Goal: Communication & Community: Answer question/provide support

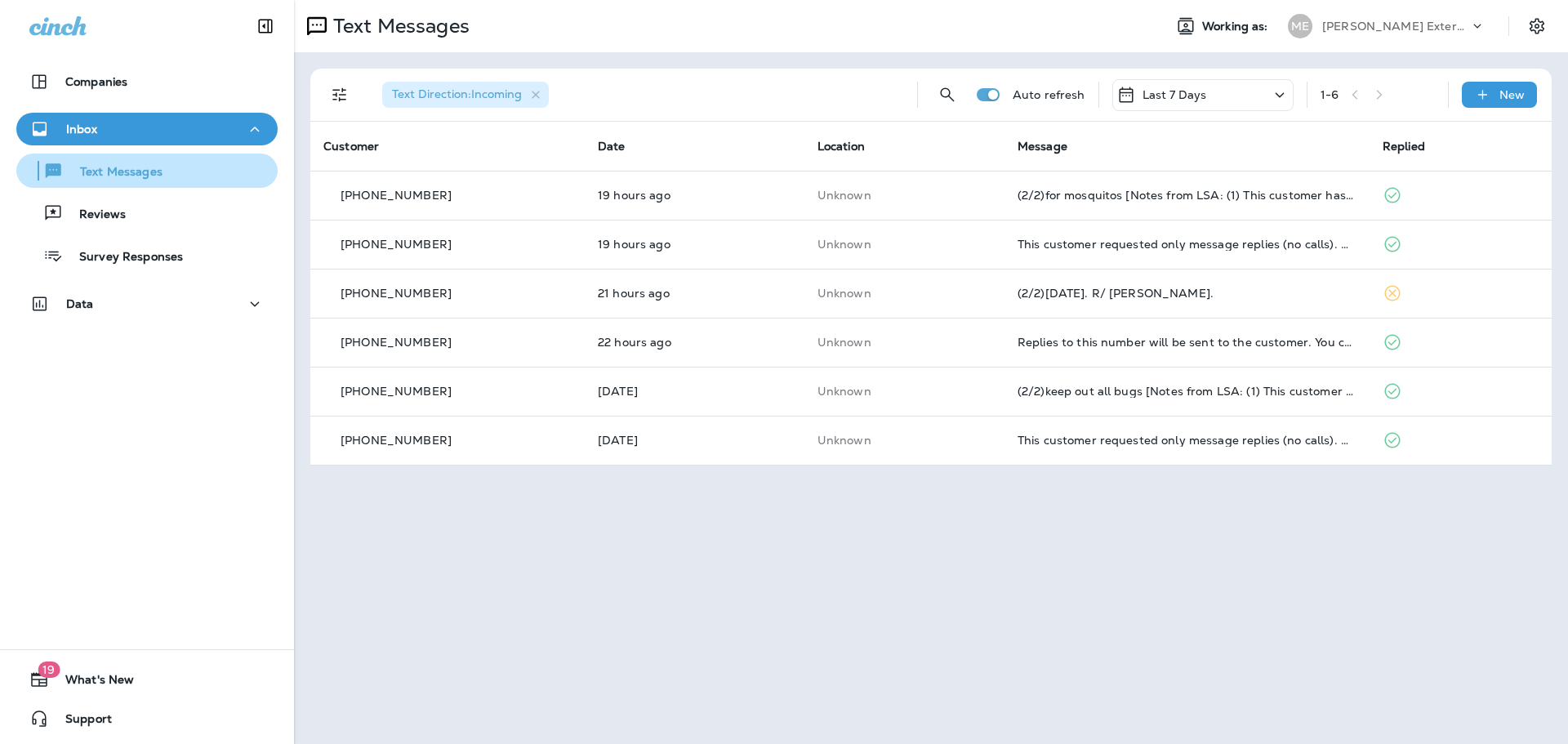
click at [115, 183] on button "Text Messages" at bounding box center [147, 170] width 261 height 34
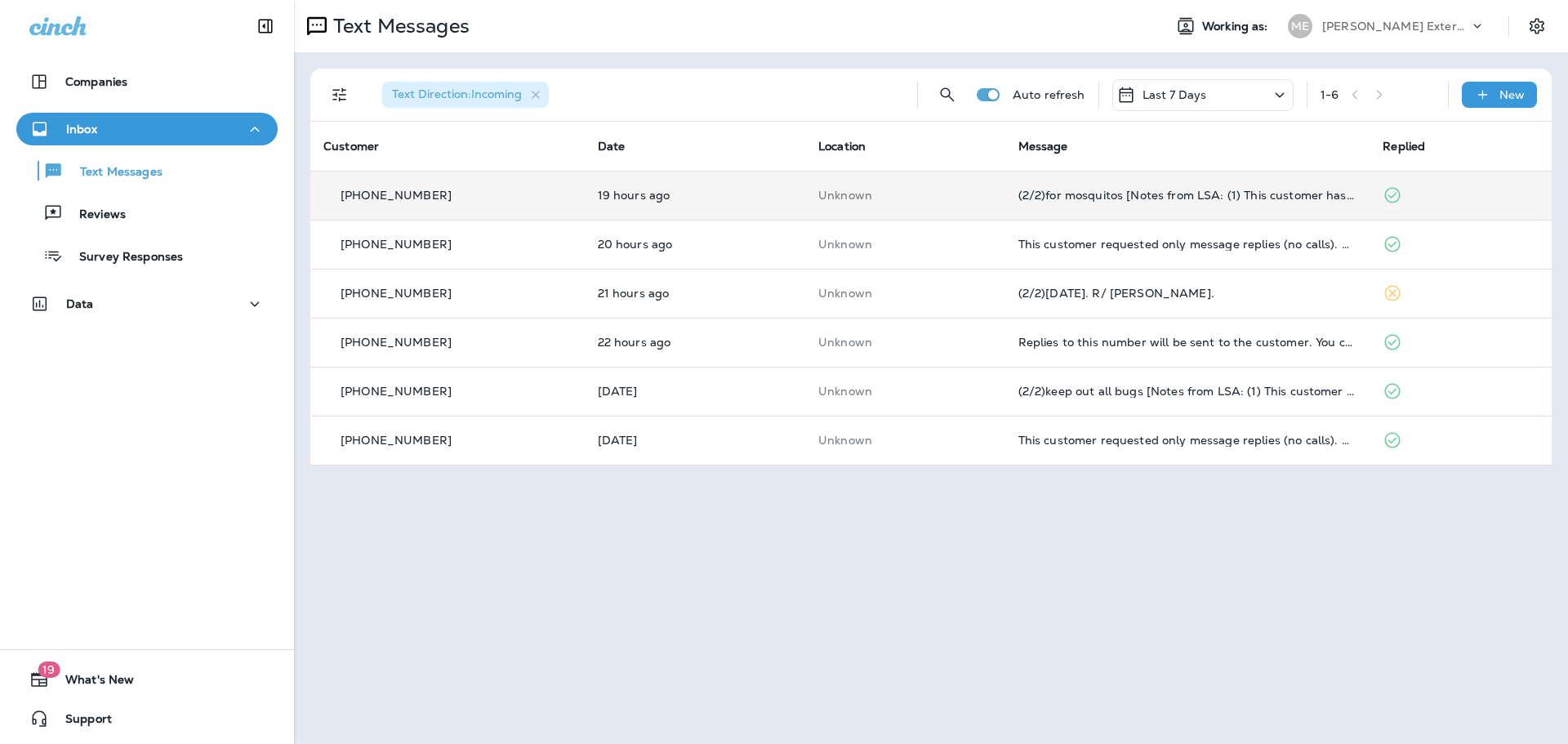
click at [487, 173] on td "[PHONE_NUMBER]" at bounding box center [448, 194] width 275 height 49
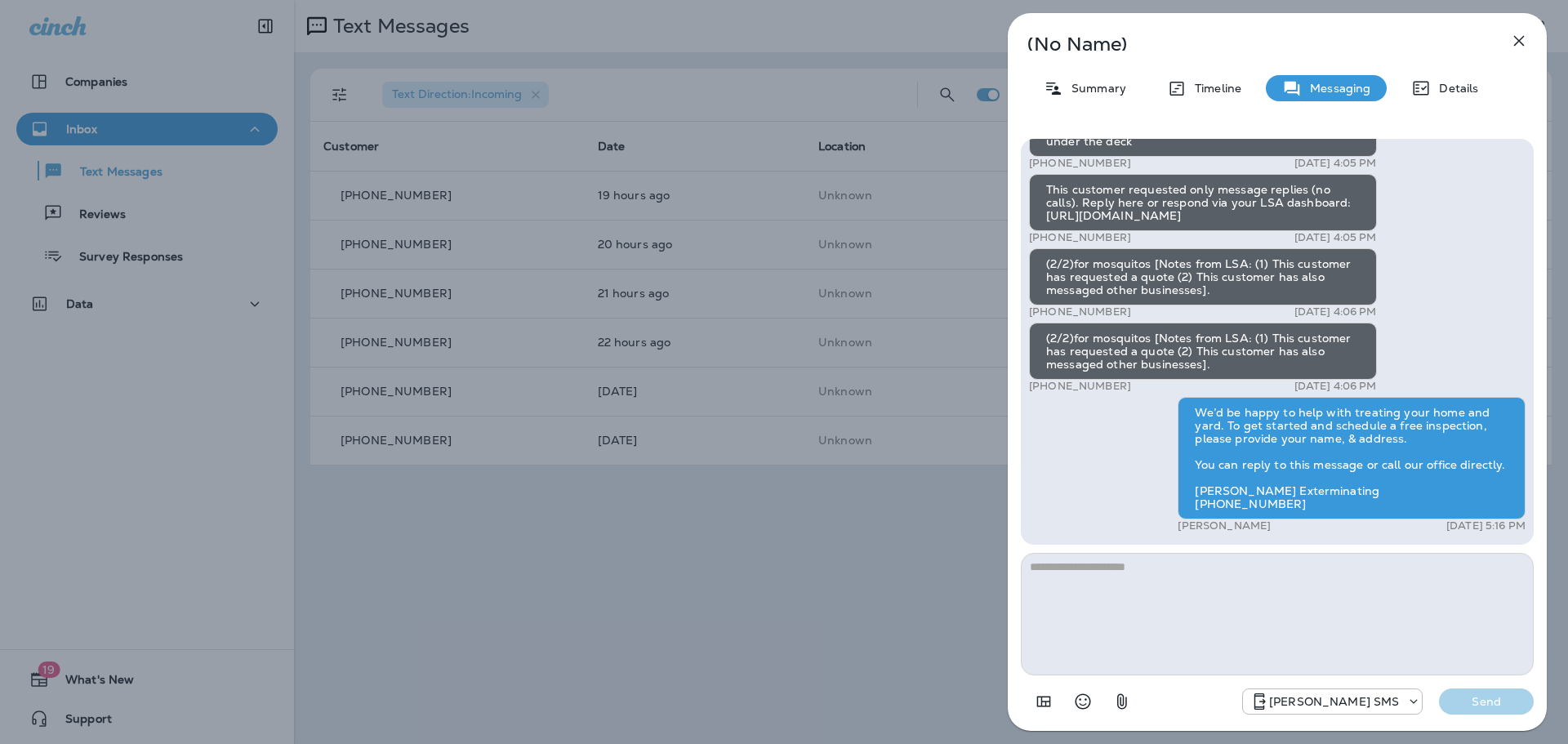
click at [765, 596] on div "(No Name) Summary Timeline Messaging Details (1/2)You have received a new messa…" at bounding box center [784, 372] width 1568 height 744
